Goal: Task Accomplishment & Management: Manage account settings

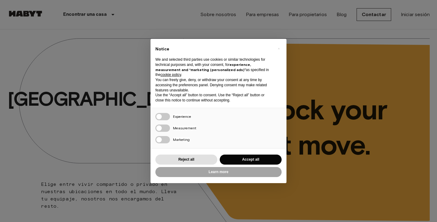
click at [103, 88] on div "× Notice We and selected third parties use cookies or similar technologies for …" at bounding box center [218, 111] width 437 height 222
click at [235, 158] on button "Accept all" at bounding box center [251, 160] width 62 height 10
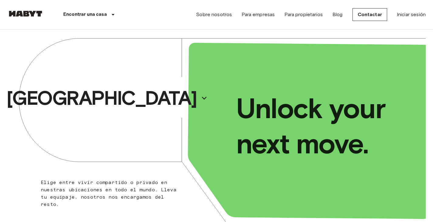
click at [410, 18] on div "Sobre nosotros Para empresas Para propietarios Blog Contactar Iniciar sesión" at bounding box center [311, 14] width 230 height 29
click at [411, 15] on link "Iniciar sesión" at bounding box center [410, 14] width 29 height 7
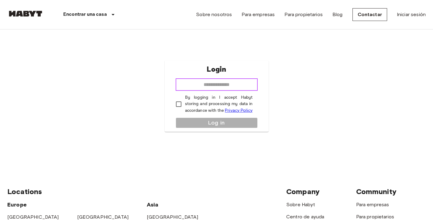
click at [219, 87] on input "email" at bounding box center [216, 85] width 82 height 12
drag, startPoint x: 189, startPoint y: 85, endPoint x: 336, endPoint y: 96, distance: 147.6
click at [336, 96] on div "**********" at bounding box center [216, 95] width 418 height 133
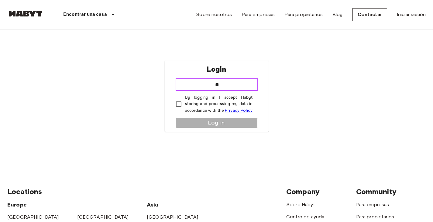
type input "*"
type input "**********"
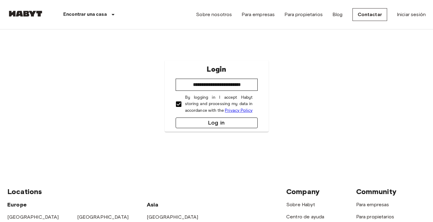
click at [204, 122] on button "Log in" at bounding box center [216, 122] width 82 height 11
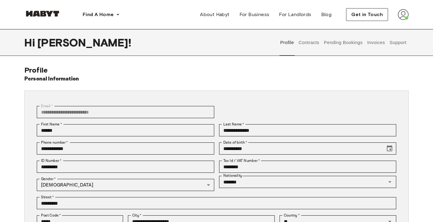
click at [311, 42] on button "Contracts" at bounding box center [309, 42] width 22 height 27
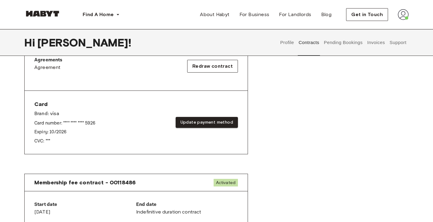
scroll to position [206, 0]
click at [353, 48] on button "Pending Bookings" at bounding box center [343, 42] width 40 height 27
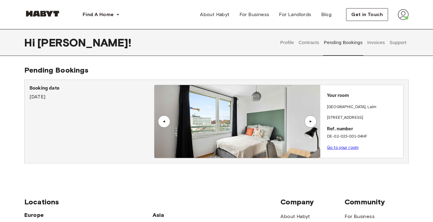
click at [314, 122] on div "▲" at bounding box center [310, 121] width 12 height 12
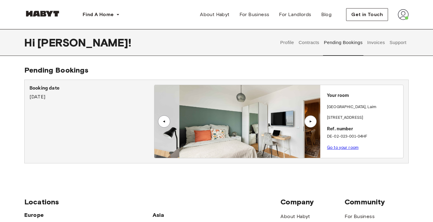
click at [314, 122] on div "▲" at bounding box center [310, 121] width 12 height 12
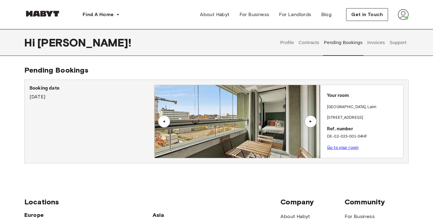
click at [314, 122] on div "▲" at bounding box center [310, 121] width 12 height 12
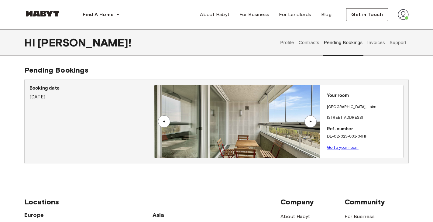
click at [314, 122] on div "▲" at bounding box center [310, 121] width 12 height 12
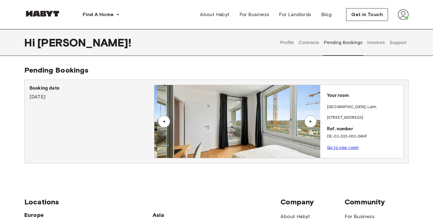
click at [314, 122] on div "▲" at bounding box center [310, 121] width 12 height 12
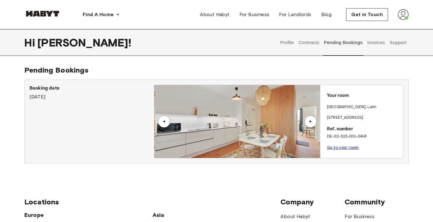
click at [314, 122] on div "▲" at bounding box center [310, 121] width 12 height 12
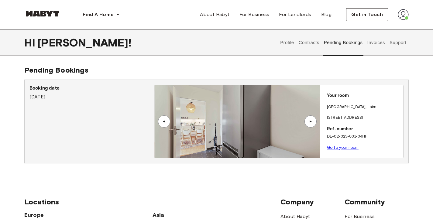
click at [379, 46] on button "Invoices" at bounding box center [375, 42] width 19 height 27
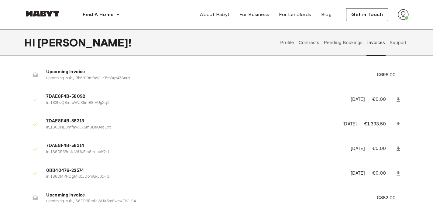
scroll to position [79, 0]
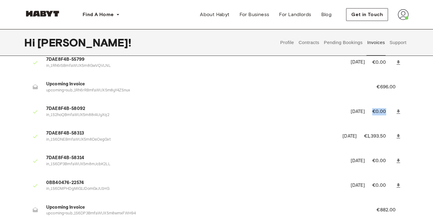
drag, startPoint x: 372, startPoint y: 114, endPoint x: 392, endPoint y: 113, distance: 20.7
click at [392, 113] on li "7DAE8F4B-58092 in_1S2hoQBmfaWUX5m88rAUyXq2 September 2nd, 2025 €0.00" at bounding box center [216, 111] width 384 height 21
drag, startPoint x: 374, startPoint y: 162, endPoint x: 392, endPoint y: 158, distance: 18.8
click at [392, 158] on p "€0.00" at bounding box center [383, 160] width 22 height 7
drag, startPoint x: 371, startPoint y: 185, endPoint x: 384, endPoint y: 183, distance: 13.8
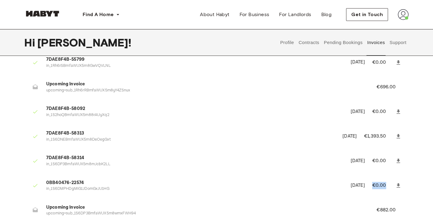
click at [384, 183] on li "0BB40476-22574 in_1S6DMPHDgMiG1JDomGxJU1HG September 11th, 2025 €0.00" at bounding box center [216, 185] width 384 height 21
click at [352, 142] on li "7DAE8F4B-58313 in_1S6DNEBmfaWUX5m8DeOegGxt September 12th, 2025 €1,393.50" at bounding box center [216, 136] width 384 height 21
drag, startPoint x: 365, startPoint y: 133, endPoint x: 395, endPoint y: 137, distance: 30.3
click at [395, 137] on li "7DAE8F4B-58313 in_1S6DNEBmfaWUX5m8DeOegGxt September 12th, 2025 €1,393.50" at bounding box center [216, 136] width 384 height 21
click at [269, 139] on p "in_1S6DNEBmfaWUX5m8DeOegGxt" at bounding box center [190, 140] width 289 height 6
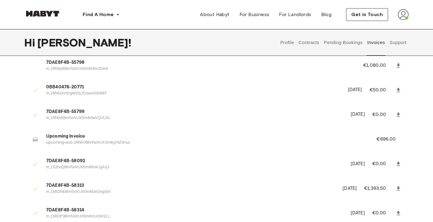
scroll to position [0, 0]
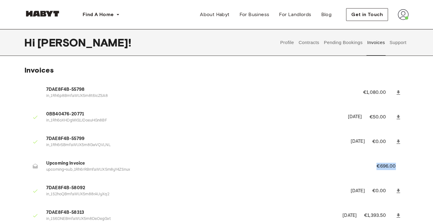
drag, startPoint x: 373, startPoint y: 167, endPoint x: 414, endPoint y: 165, distance: 41.3
click at [414, 165] on div "Invoices 7DAE8F4B-55798 in_1Rh6p8BmfaWUX5m8t6icZSA8 €1,080.00 0BB40476-20771 in…" at bounding box center [216, 188] width 433 height 245
drag, startPoint x: 375, startPoint y: 165, endPoint x: 413, endPoint y: 163, distance: 38.3
click at [413, 163] on div "Invoices 7DAE8F4B-55798 in_1Rh6p8BmfaWUX5m8t6icZSA8 €1,080.00 0BB40476-20771 in…" at bounding box center [216, 188] width 433 height 245
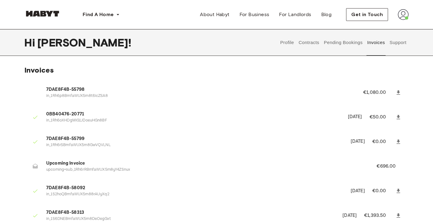
click at [370, 4] on div "Find A Home Europe Amsterdam Berlin Frankfurt Hamburg Lisbon Madrid Milan Moden…" at bounding box center [216, 14] width 384 height 29
click at [369, 12] on span "Get in Touch" at bounding box center [367, 14] width 32 height 7
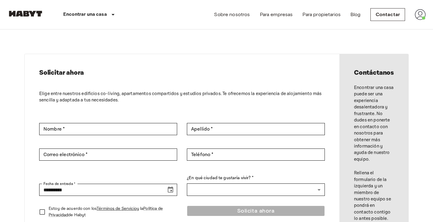
click at [425, 16] on nav "Encontrar una casa Europe Amsterdam Berlin Brussels Cologne Dusseldorf Frankfur…" at bounding box center [216, 14] width 433 height 29
click at [419, 16] on img at bounding box center [419, 14] width 11 height 11
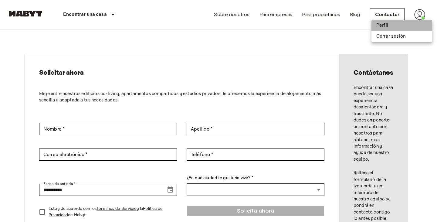
click at [412, 28] on li "Perfil" at bounding box center [402, 25] width 61 height 11
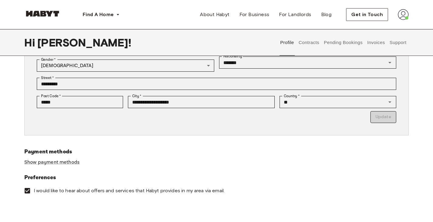
scroll to position [117, 0]
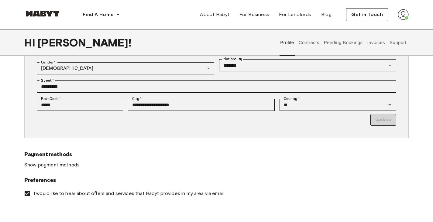
click at [383, 43] on button "Invoices" at bounding box center [375, 42] width 19 height 27
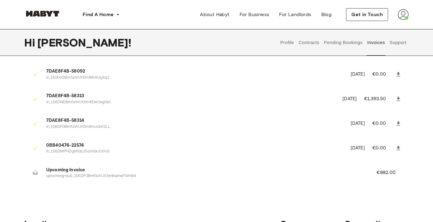
click at [398, 99] on icon at bounding box center [398, 99] width 4 height 4
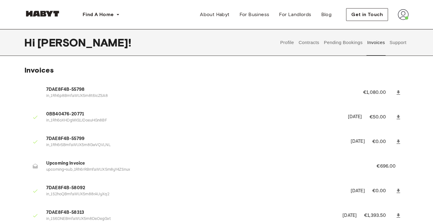
click at [402, 47] on button "Support" at bounding box center [397, 42] width 19 height 27
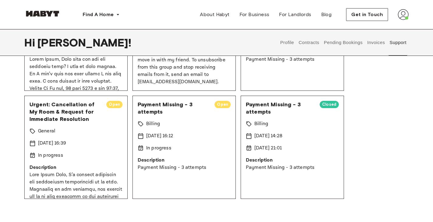
scroll to position [116, 0]
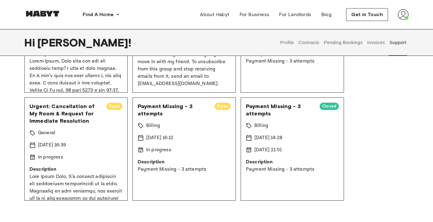
click at [112, 105] on span "Open" at bounding box center [114, 106] width 16 height 6
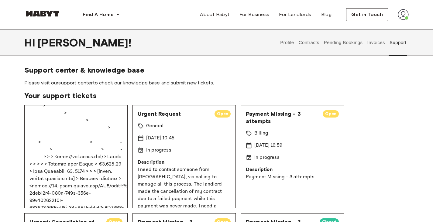
scroll to position [0, 0]
